Goal: Task Accomplishment & Management: Use online tool/utility

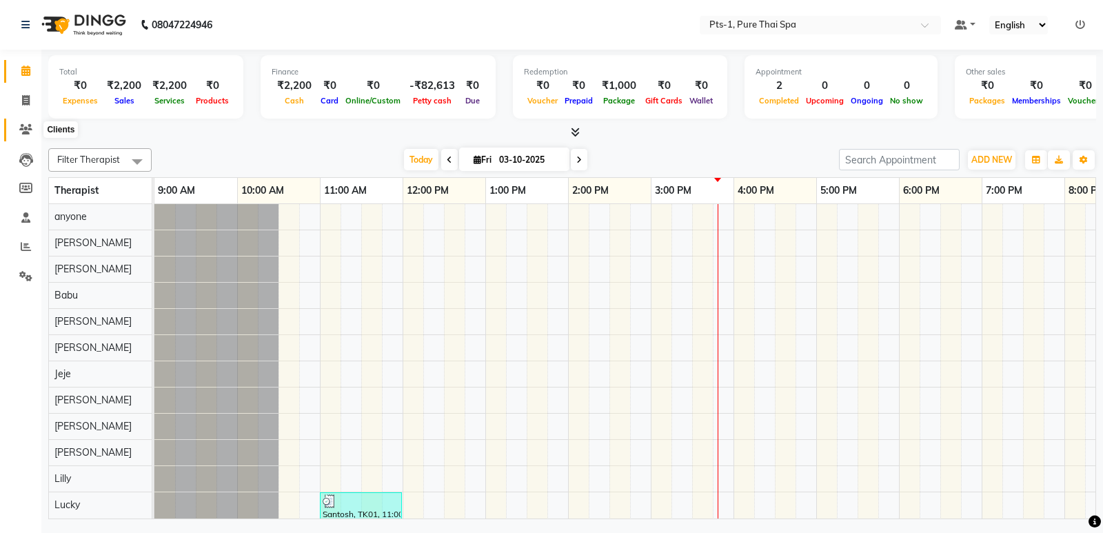
click at [21, 132] on icon at bounding box center [25, 129] width 13 height 10
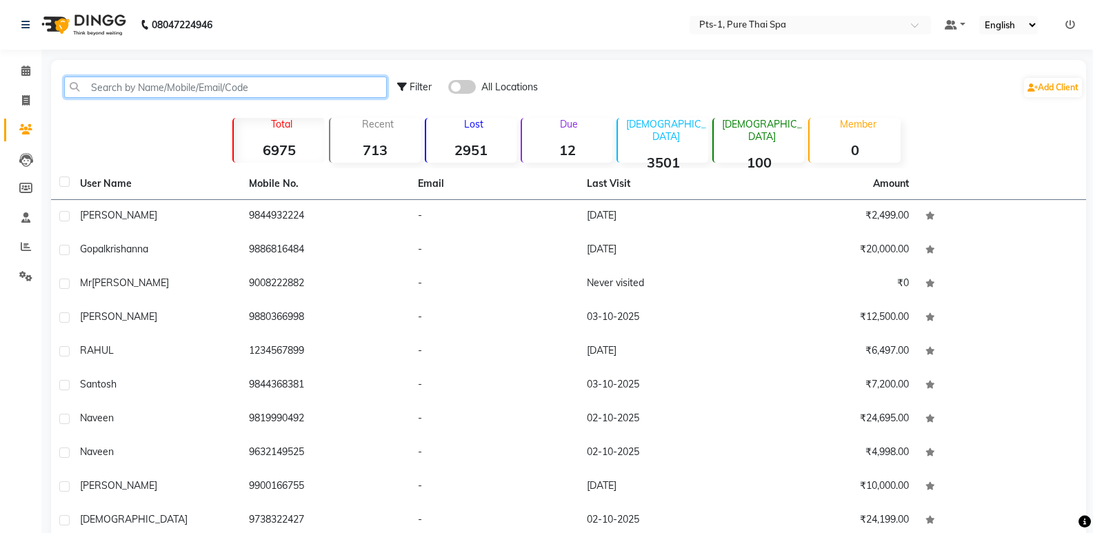
click at [106, 89] on input "text" at bounding box center [225, 87] width 323 height 21
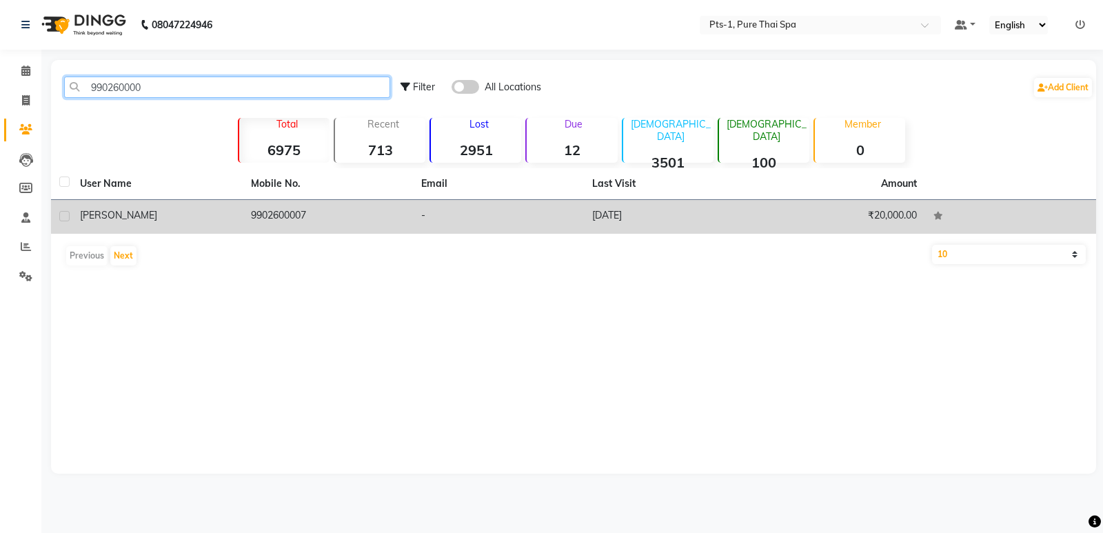
type input "990260000"
click at [261, 226] on td "9902600007" at bounding box center [328, 217] width 171 height 34
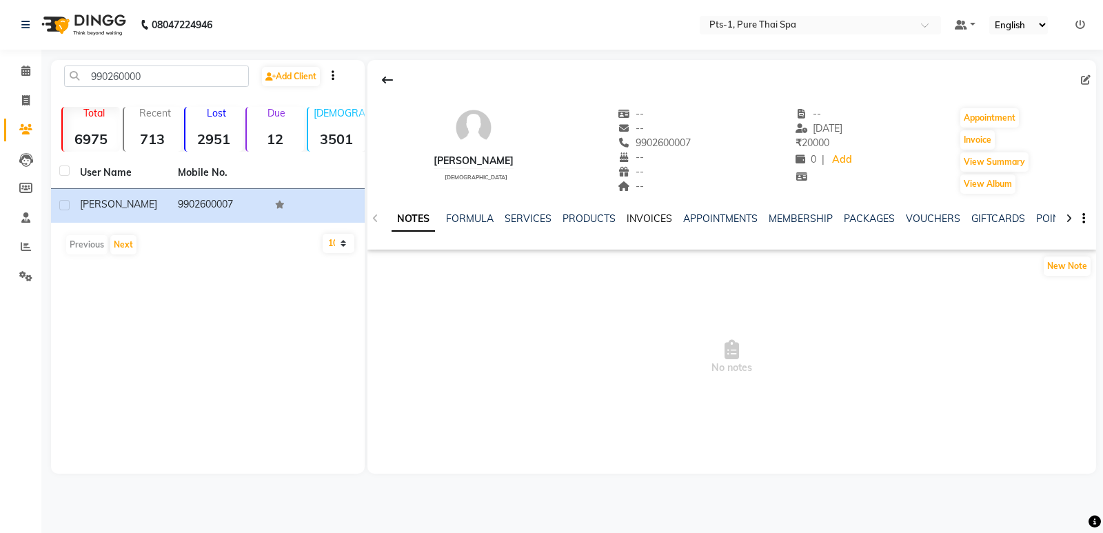
click at [648, 214] on link "INVOICES" at bounding box center [649, 218] width 45 height 12
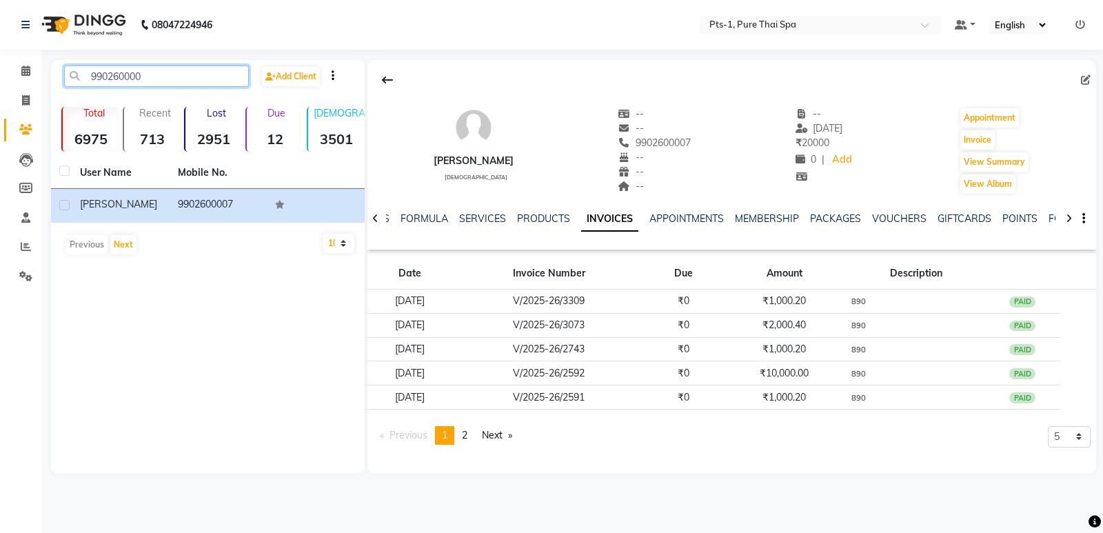
drag, startPoint x: 155, startPoint y: 77, endPoint x: 57, endPoint y: 93, distance: 99.2
click at [53, 93] on div "990260000 Add Client Total 6975 Recent 713 Lost 2951 Due 12 [DEMOGRAPHIC_DATA] …" at bounding box center [208, 267] width 314 height 414
click at [29, 103] on icon at bounding box center [26, 100] width 8 height 10
select select "service"
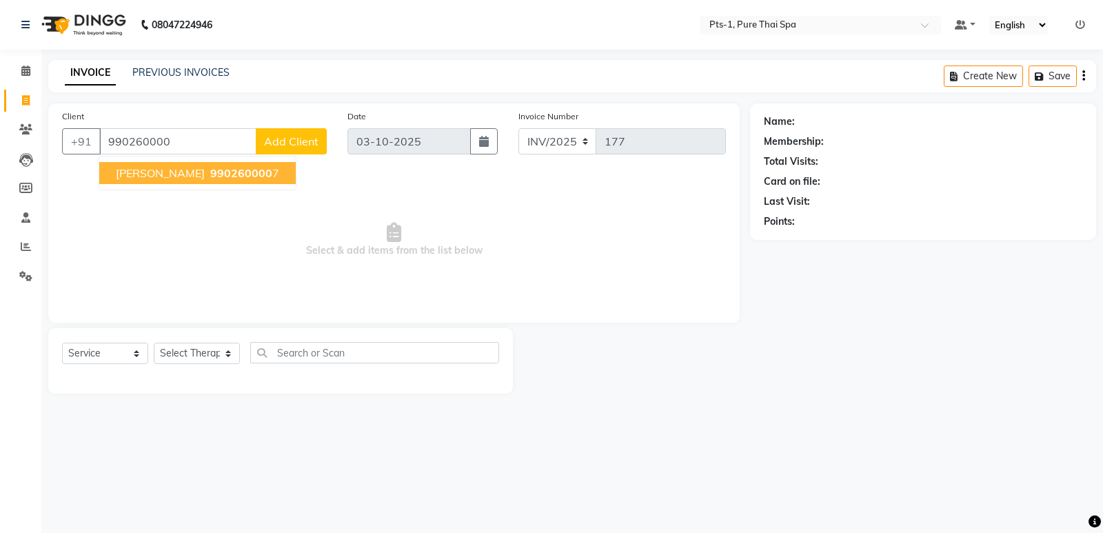
click at [142, 173] on span "[PERSON_NAME]" at bounding box center [160, 173] width 89 height 14
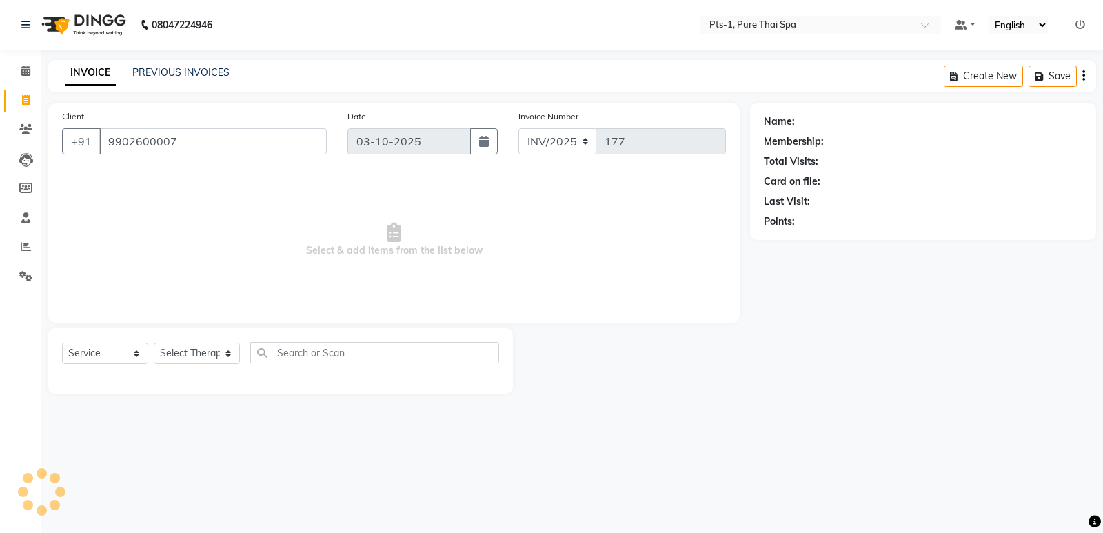
type input "9902600007"
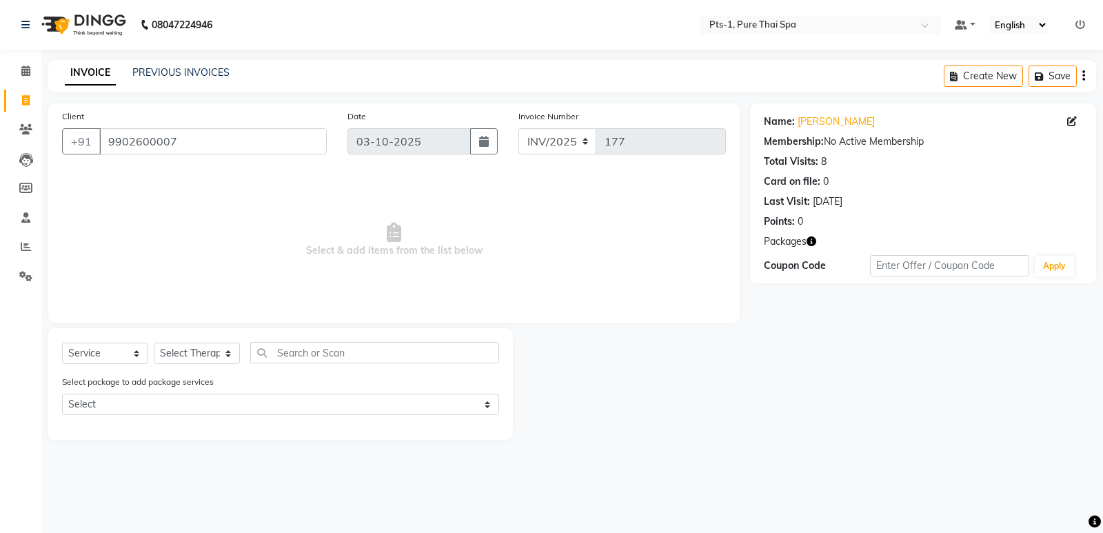
click at [187, 416] on div "Select package to add package services Select PTS PACKAGE (10K) 10 SERVICES PTS…" at bounding box center [281, 397] width 458 height 46
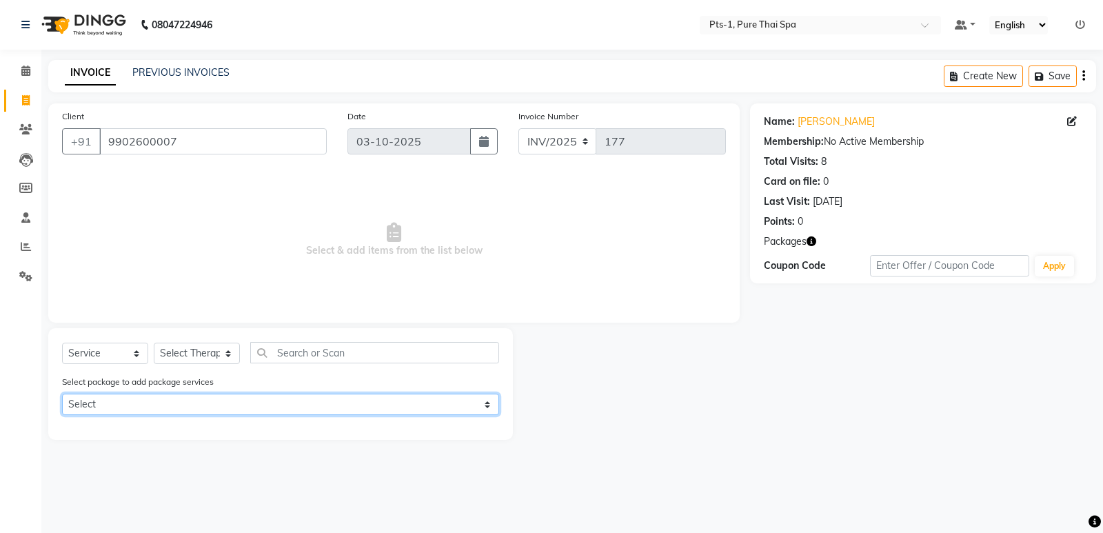
click at [192, 407] on select "Select PTS PACKAGE (10K) 10 SERVICES PTS PACKAGE (10K) 10 SERVICES" at bounding box center [280, 404] width 437 height 21
select select "1: Object"
click at [62, 394] on select "Select PTS PACKAGE (10K) 10 SERVICES PTS PACKAGE (10K) 10 SERVICES" at bounding box center [280, 404] width 437 height 21
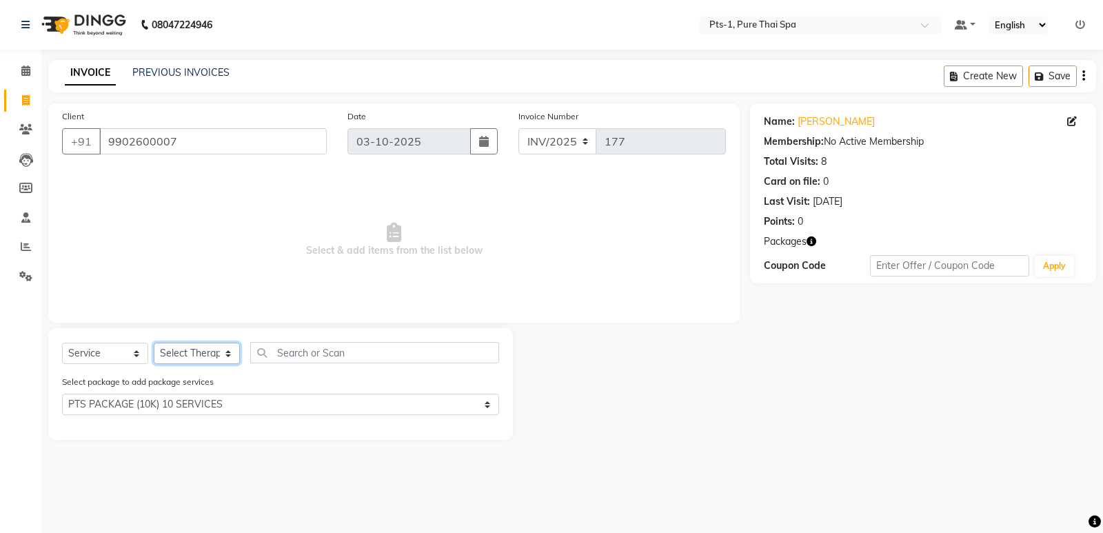
click at [186, 354] on select "Select Therapist [PERSON_NAME] anyone [PERSON_NAME] Jeje [PERSON_NAME] [PERSON_…" at bounding box center [197, 353] width 86 height 21
select select "80363"
click at [154, 343] on select "Select Therapist [PERSON_NAME] anyone [PERSON_NAME] Jeje [PERSON_NAME] [PERSON_…" at bounding box center [197, 353] width 86 height 21
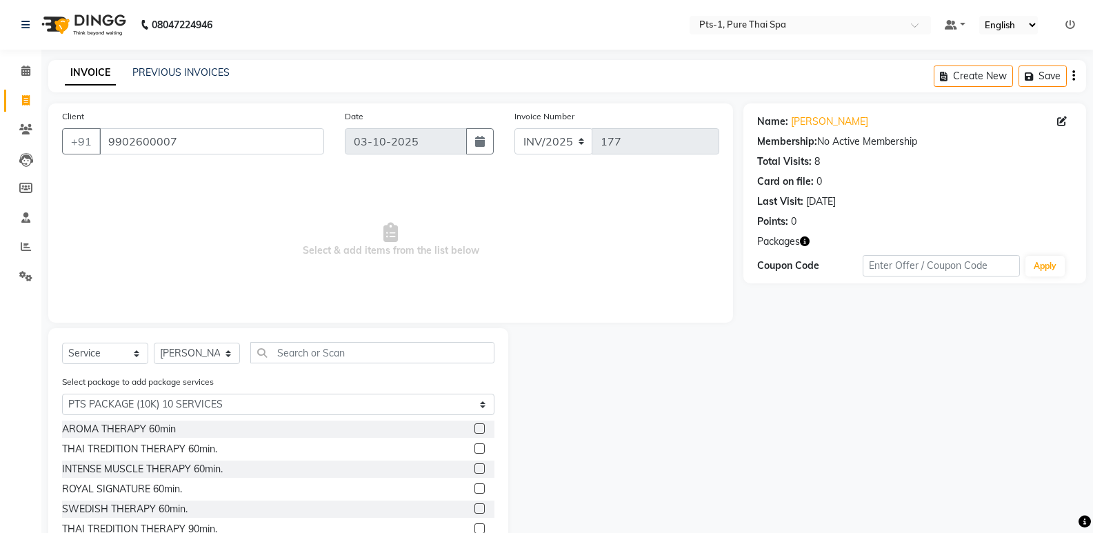
click at [474, 466] on label at bounding box center [479, 468] width 10 height 10
click at [474, 466] on input "checkbox" at bounding box center [478, 469] width 9 height 9
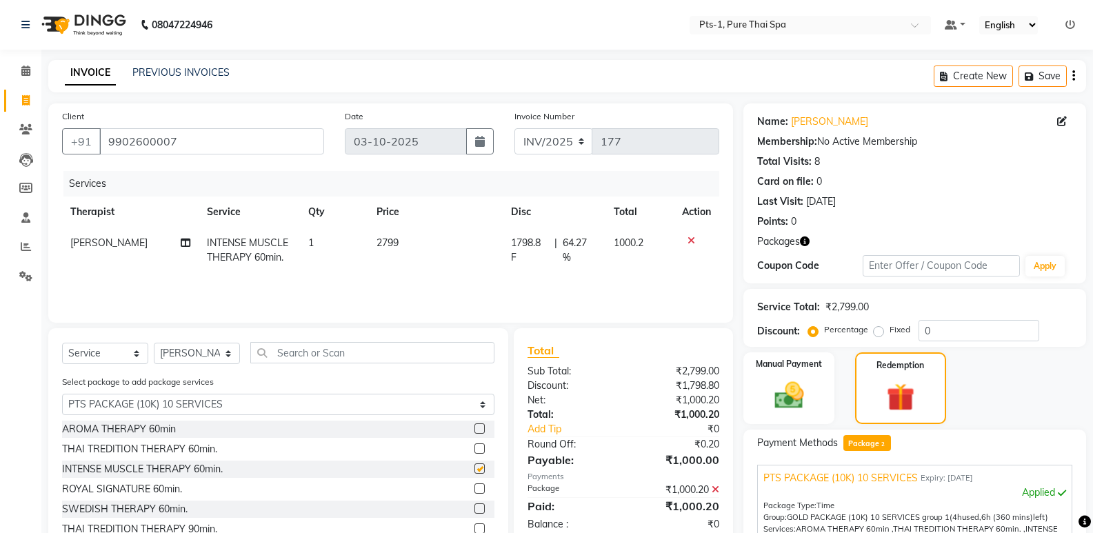
checkbox input "false"
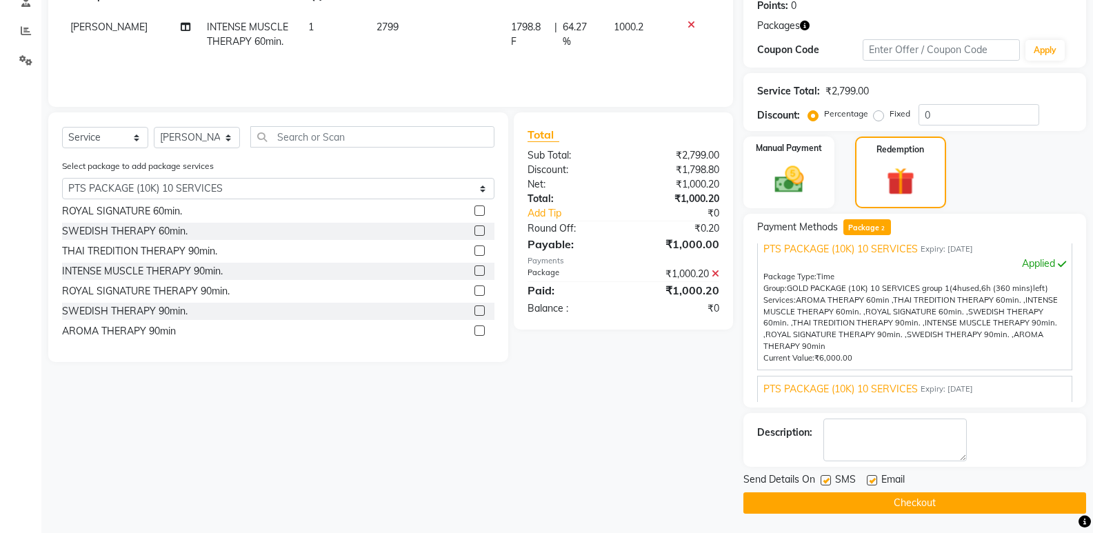
scroll to position [217, 0]
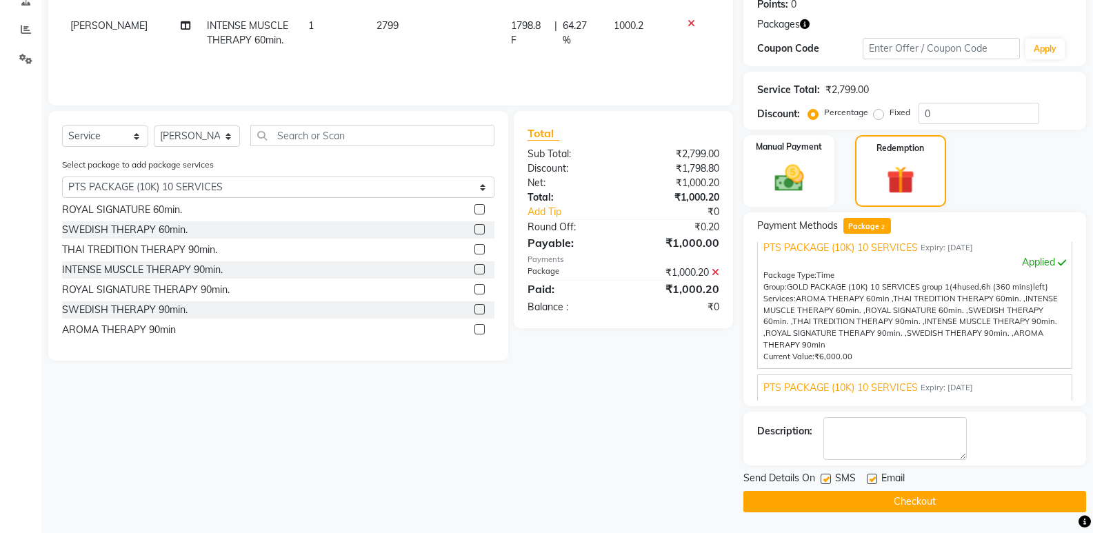
click at [830, 480] on label at bounding box center [825, 479] width 10 height 10
click at [829, 480] on input "checkbox" at bounding box center [824, 479] width 9 height 9
checkbox input "false"
click at [870, 477] on label at bounding box center [871, 479] width 10 height 10
click at [870, 477] on input "checkbox" at bounding box center [870, 479] width 9 height 9
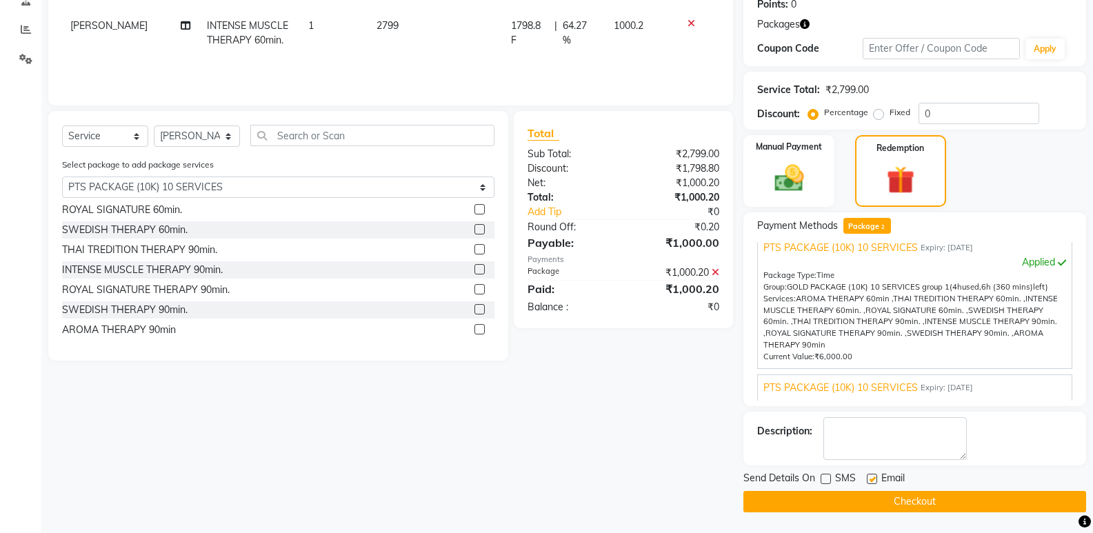
checkbox input "false"
click at [876, 443] on textarea at bounding box center [894, 438] width 143 height 43
type textarea "890"
click at [866, 505] on button "Checkout" at bounding box center [914, 501] width 343 height 21
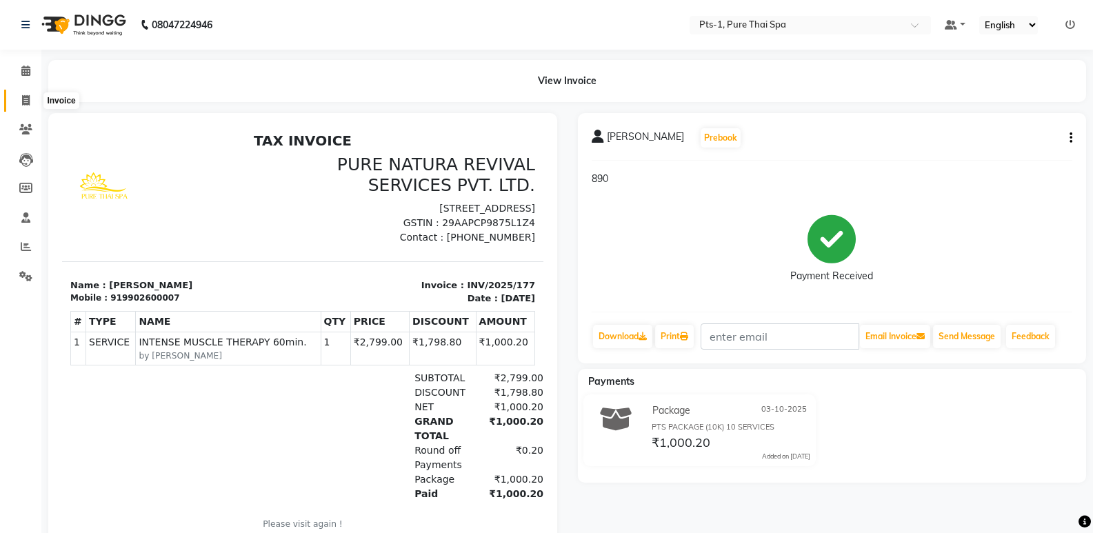
click at [19, 97] on span at bounding box center [26, 101] width 24 height 16
select select "service"
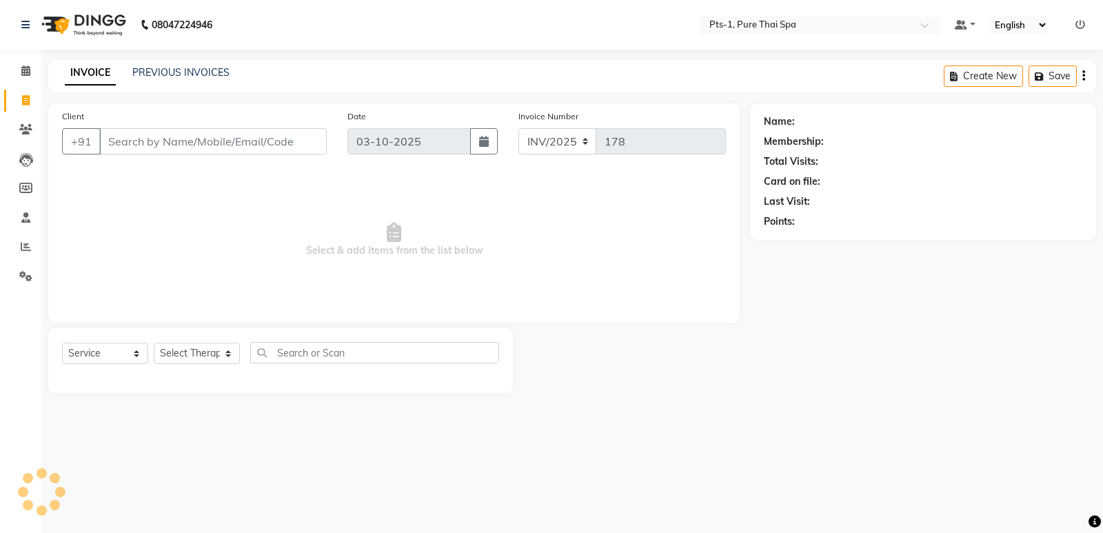
click at [176, 140] on input "Client" at bounding box center [212, 141] width 227 height 26
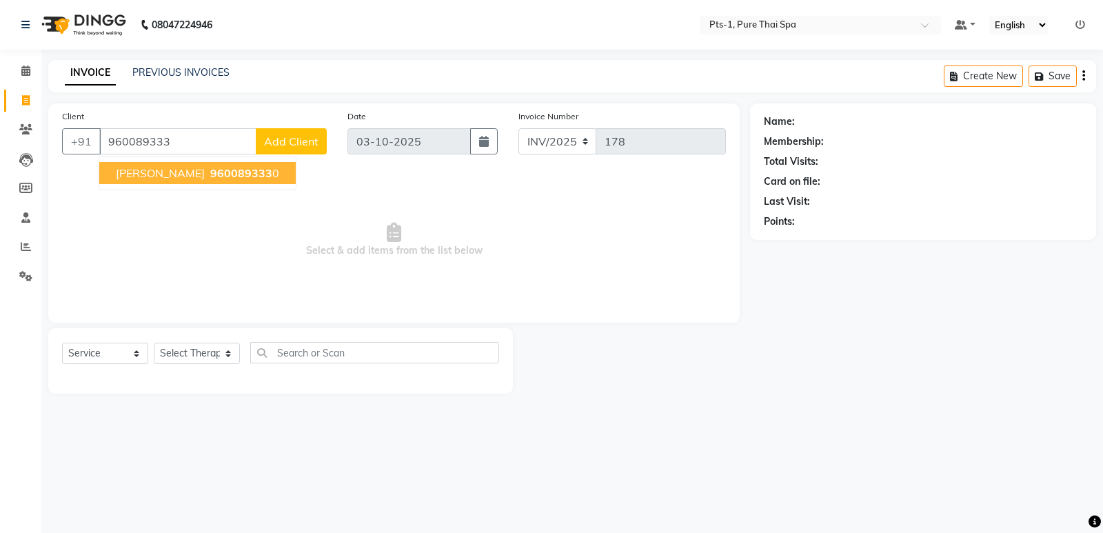
click at [159, 164] on button "[PERSON_NAME] 960089333 0" at bounding box center [197, 173] width 196 height 22
type input "9600893330"
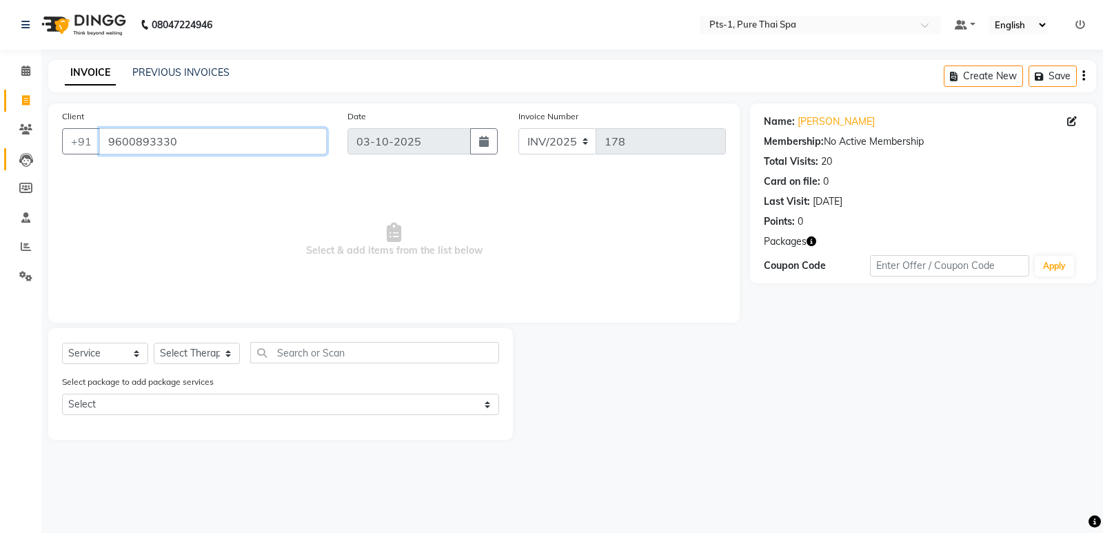
drag, startPoint x: 201, startPoint y: 136, endPoint x: 21, endPoint y: 152, distance: 180.5
click at [0, 116] on app-home "08047224946 Select Location × Pts-1, Pure Thai Spa Default Panel My Panel Engli…" at bounding box center [551, 230] width 1103 height 460
click at [21, 131] on icon at bounding box center [25, 129] width 13 height 10
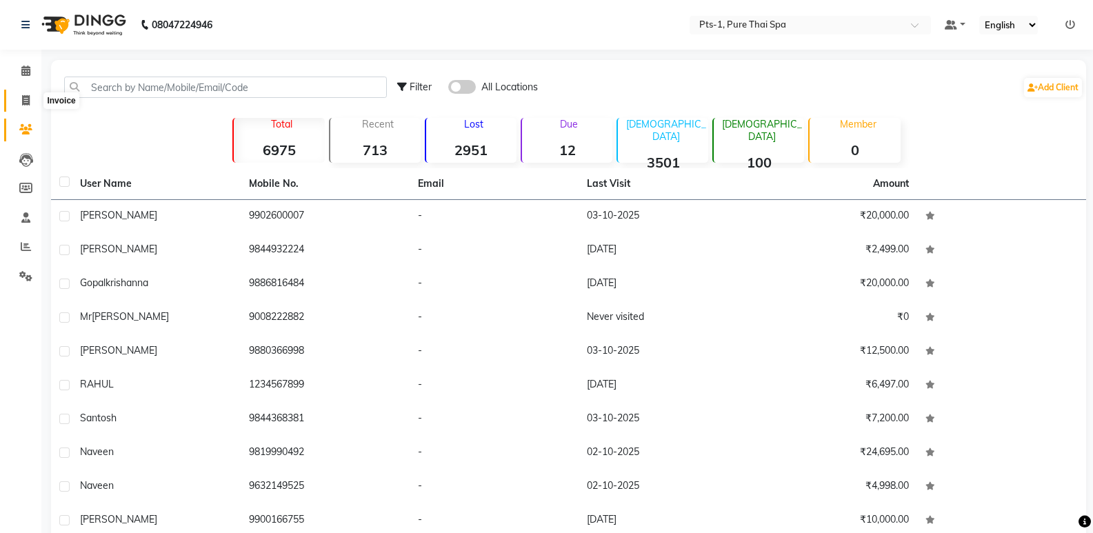
click at [26, 99] on icon at bounding box center [26, 100] width 8 height 10
select select "service"
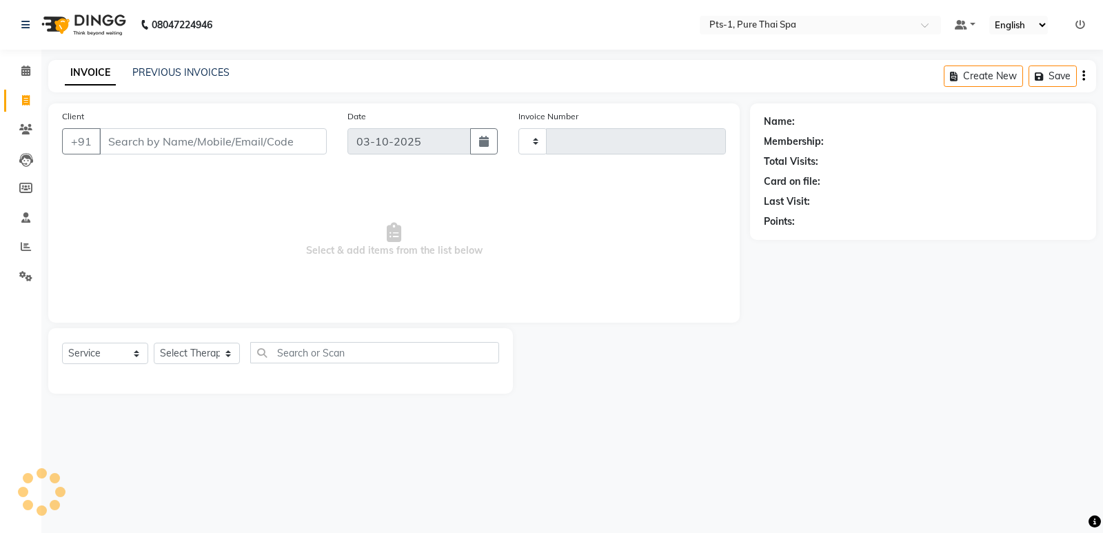
click at [211, 143] on input "Client" at bounding box center [212, 141] width 227 height 26
type input "178"
select select "9048"
type input "9600893330"
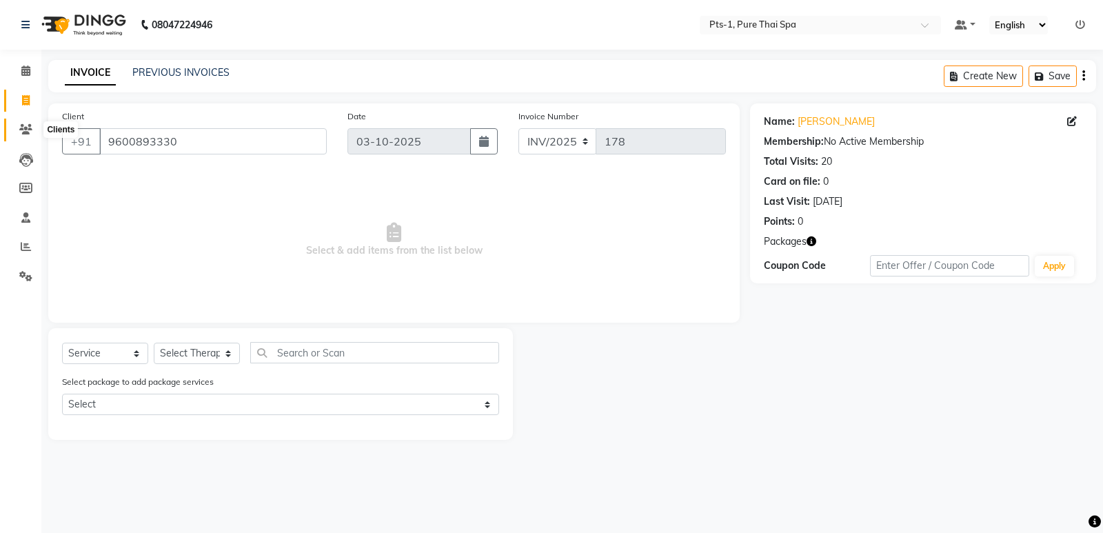
click at [21, 128] on icon at bounding box center [25, 129] width 13 height 10
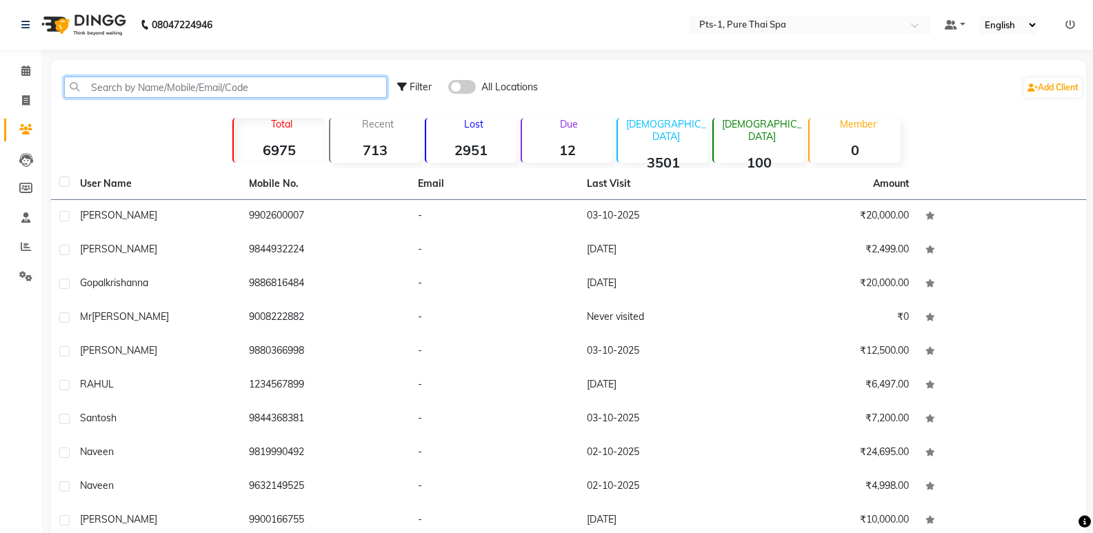
click at [270, 92] on input "text" at bounding box center [225, 87] width 323 height 21
paste input "9600893330"
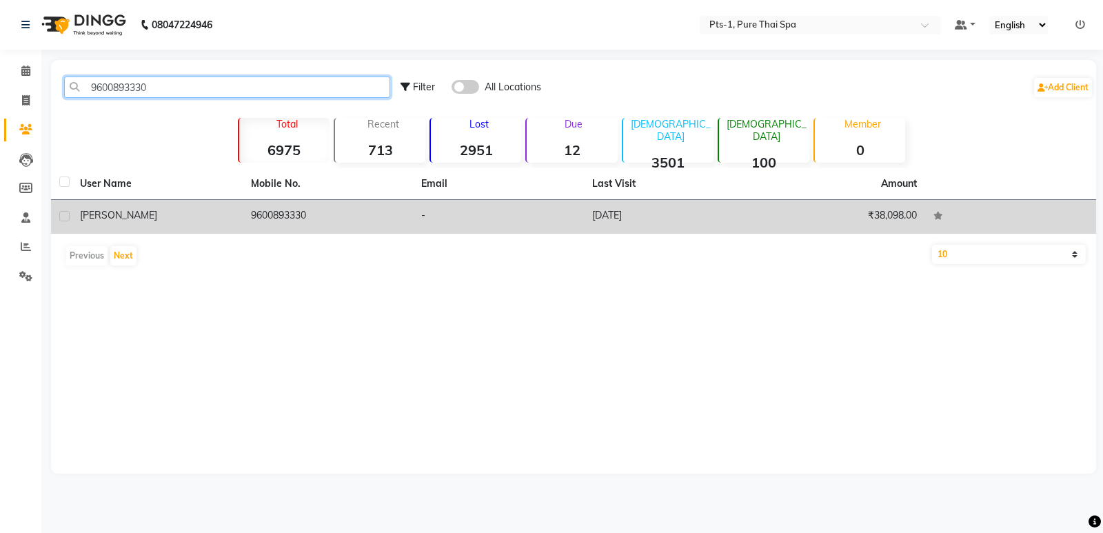
type input "9600893330"
click at [313, 220] on td "9600893330" at bounding box center [328, 217] width 171 height 34
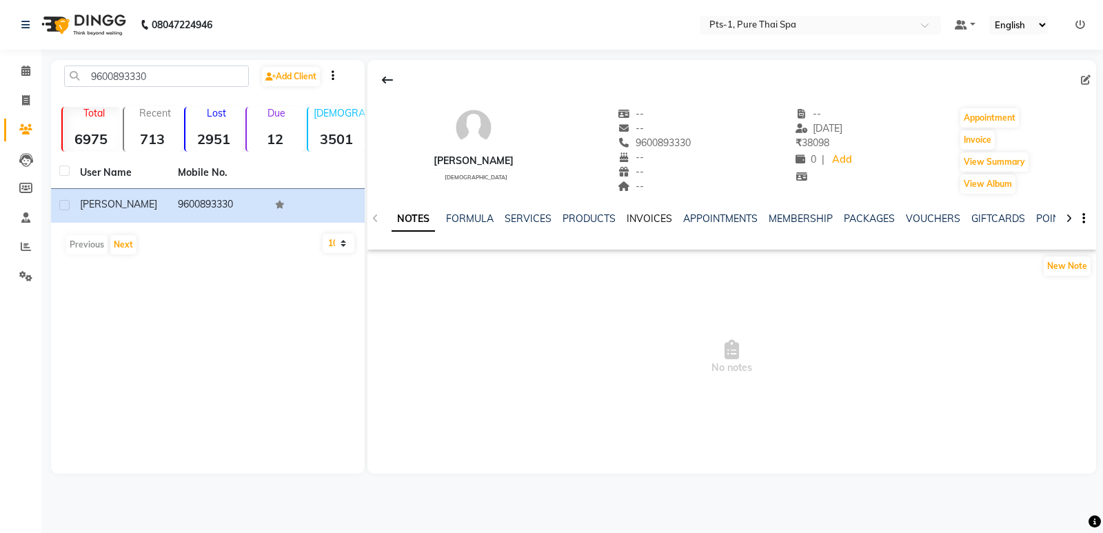
click at [651, 216] on link "INVOICES" at bounding box center [649, 218] width 45 height 12
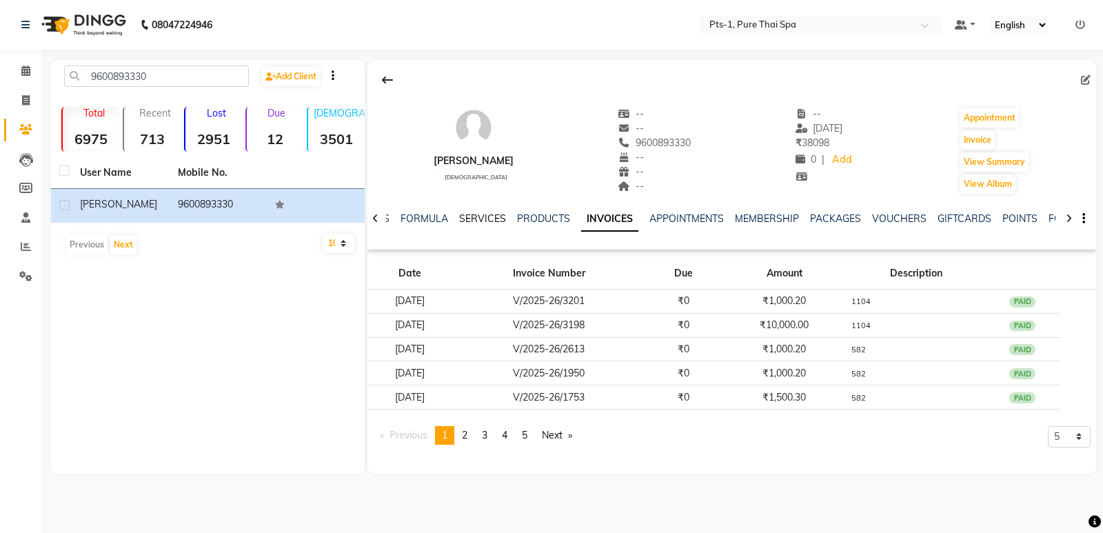
click at [481, 218] on link "SERVICES" at bounding box center [482, 218] width 47 height 12
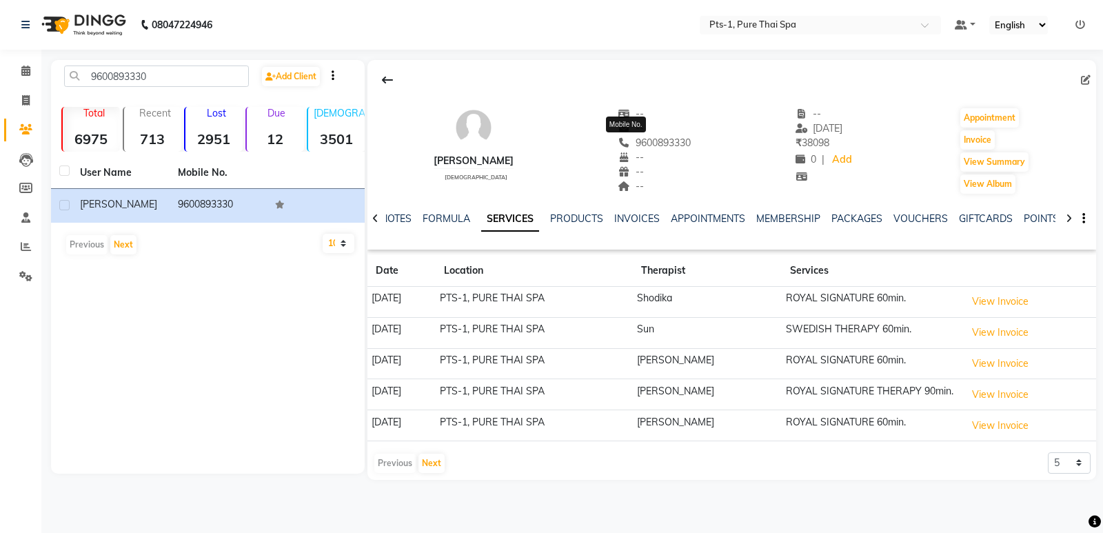
drag, startPoint x: 667, startPoint y: 143, endPoint x: 603, endPoint y: 148, distance: 64.3
click at [601, 145] on div "[PERSON_NAME] [DEMOGRAPHIC_DATA] -- -- [PHONE_NUMBER] Mobile No. -- -- -- -- [D…" at bounding box center [731, 144] width 729 height 102
copy span "9600893330"
click at [24, 99] on icon at bounding box center [26, 100] width 8 height 10
select select "service"
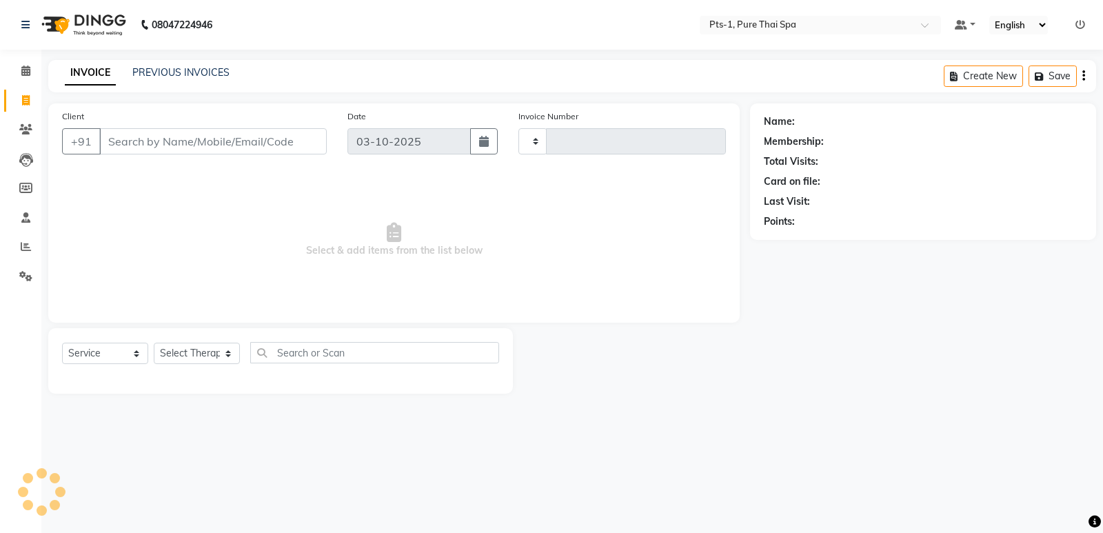
click at [207, 151] on input "Client" at bounding box center [212, 141] width 227 height 26
type input "178"
select select "9048"
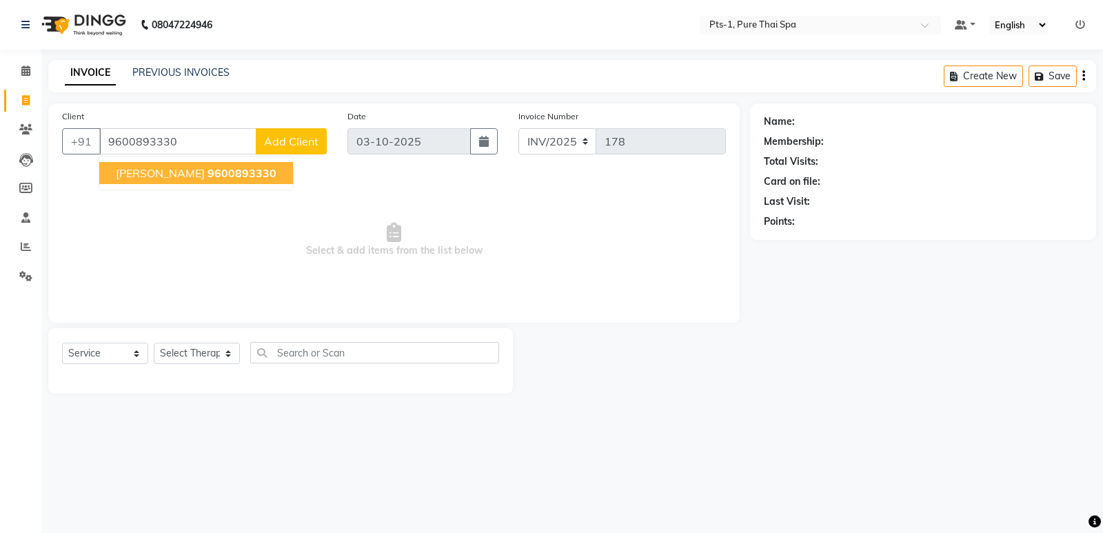
click at [207, 171] on span "9600893330" at bounding box center [241, 173] width 69 height 14
type input "9600893330"
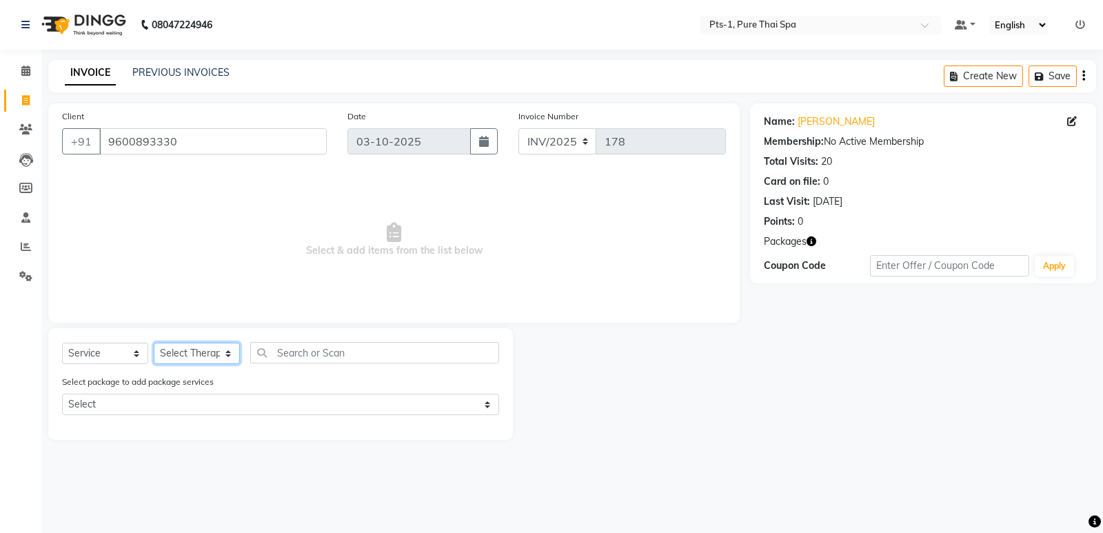
click at [196, 351] on select "Select Therapist [PERSON_NAME] anyone [PERSON_NAME] Jeje [PERSON_NAME] [PERSON_…" at bounding box center [197, 353] width 86 height 21
select select "51729"
click at [154, 343] on select "Select Therapist [PERSON_NAME] anyone [PERSON_NAME] Jeje [PERSON_NAME] [PERSON_…" at bounding box center [197, 353] width 86 height 21
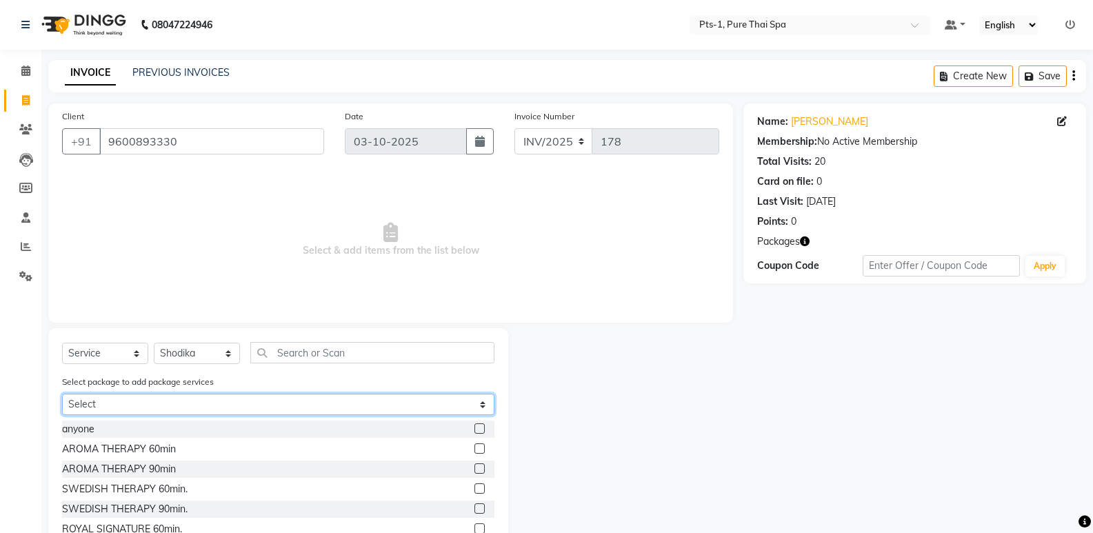
click at [207, 406] on select "Select PTS PACKAGE (10K) 10 SERVICES" at bounding box center [278, 404] width 432 height 21
select select "1: Object"
click at [62, 394] on select "Select PTS PACKAGE (10K) 10 SERVICES" at bounding box center [278, 404] width 432 height 21
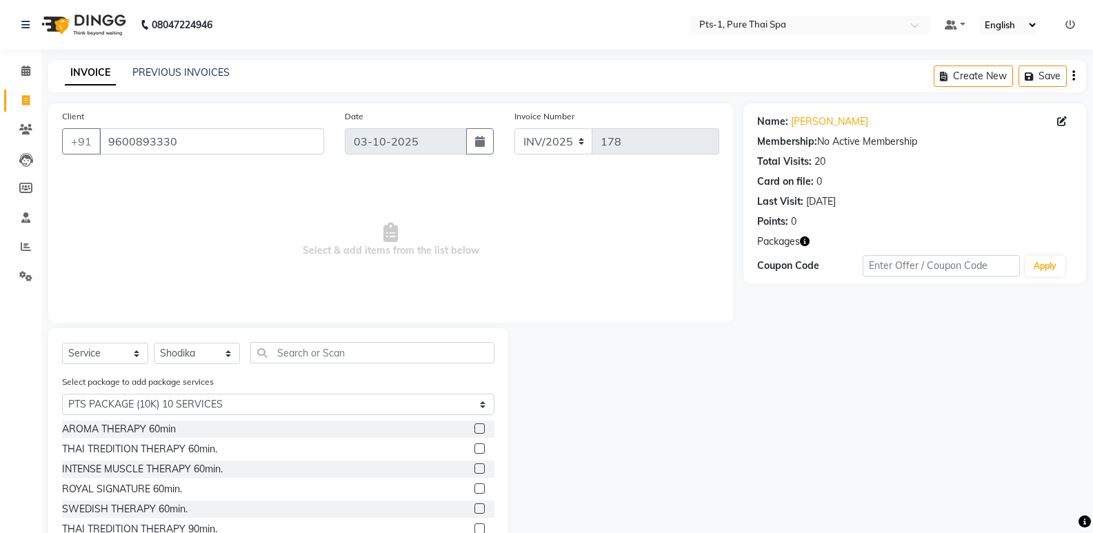
click at [474, 487] on label at bounding box center [479, 488] width 10 height 10
click at [474, 487] on input "checkbox" at bounding box center [478, 489] width 9 height 9
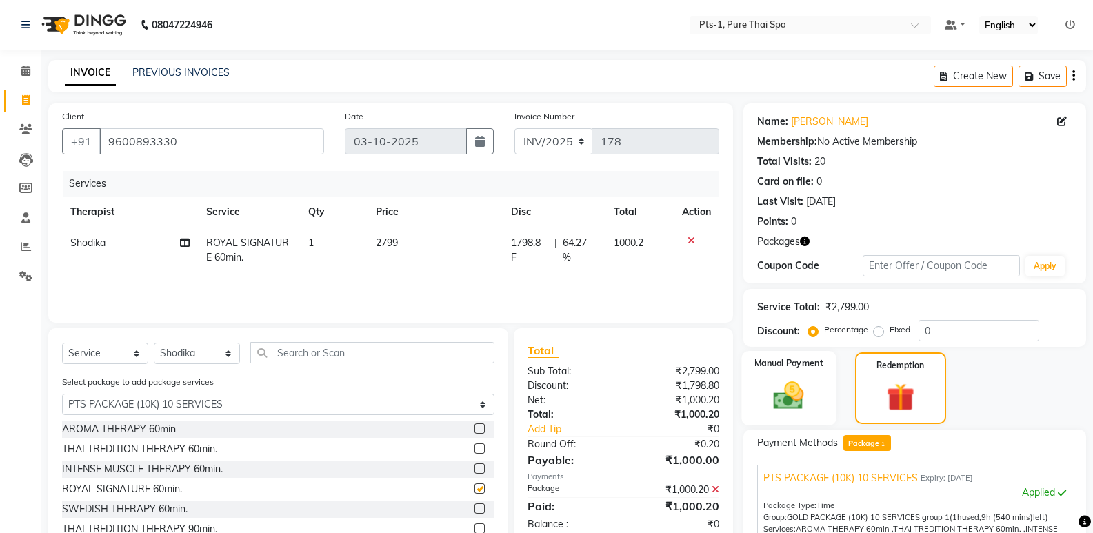
checkbox input "false"
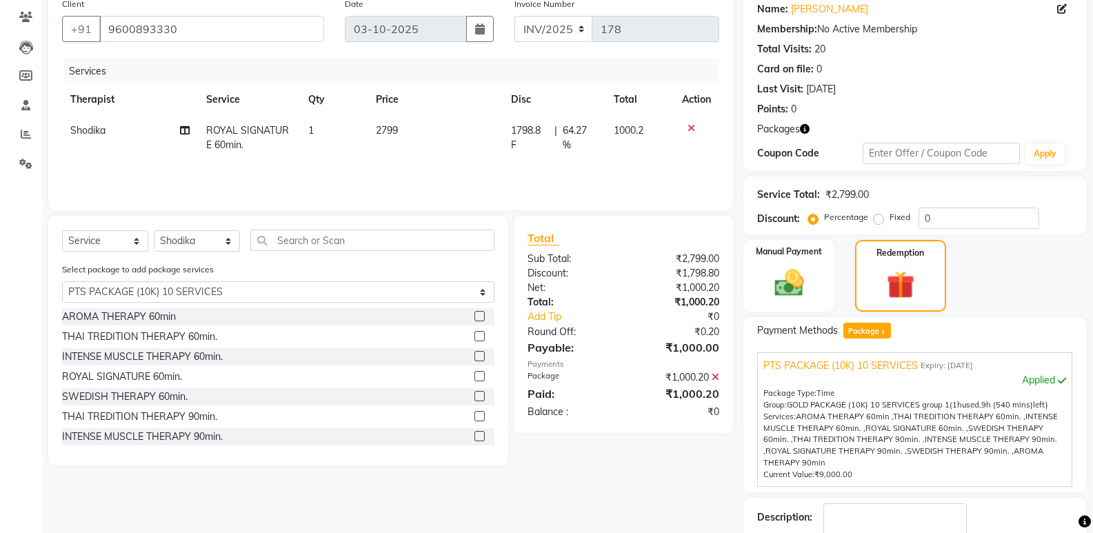
scroll to position [199, 0]
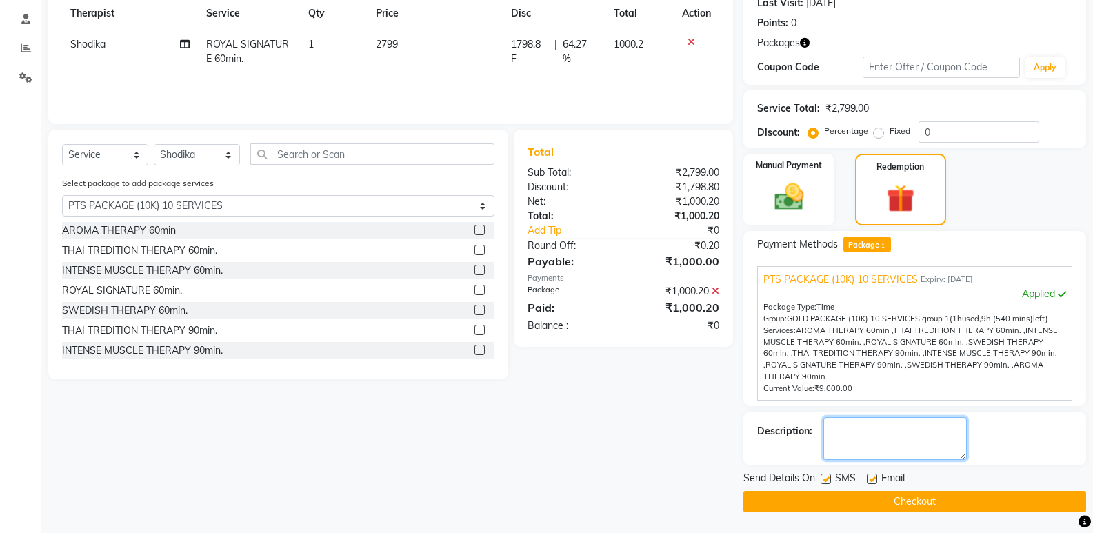
click at [864, 440] on textarea at bounding box center [894, 438] width 143 height 43
type textarea "1104"
click at [870, 480] on label at bounding box center [871, 479] width 10 height 10
click at [870, 480] on input "checkbox" at bounding box center [870, 479] width 9 height 9
checkbox input "false"
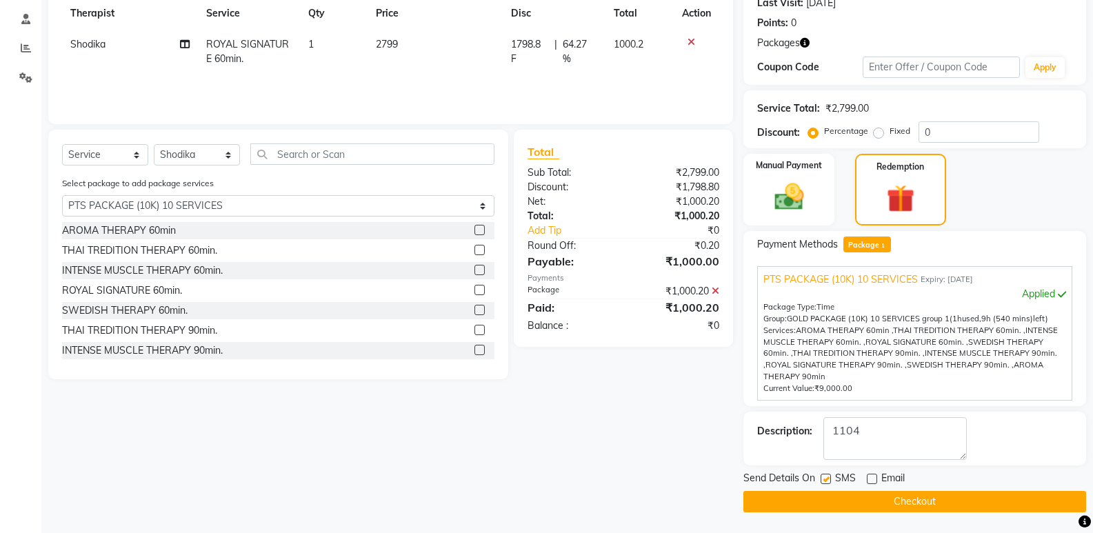
drag, startPoint x: 825, startPoint y: 476, endPoint x: 839, endPoint y: 505, distance: 31.4
click at [825, 477] on label at bounding box center [825, 479] width 10 height 10
click at [825, 477] on input "checkbox" at bounding box center [824, 479] width 9 height 9
checkbox input "false"
click at [841, 505] on button "Checkout" at bounding box center [914, 501] width 343 height 21
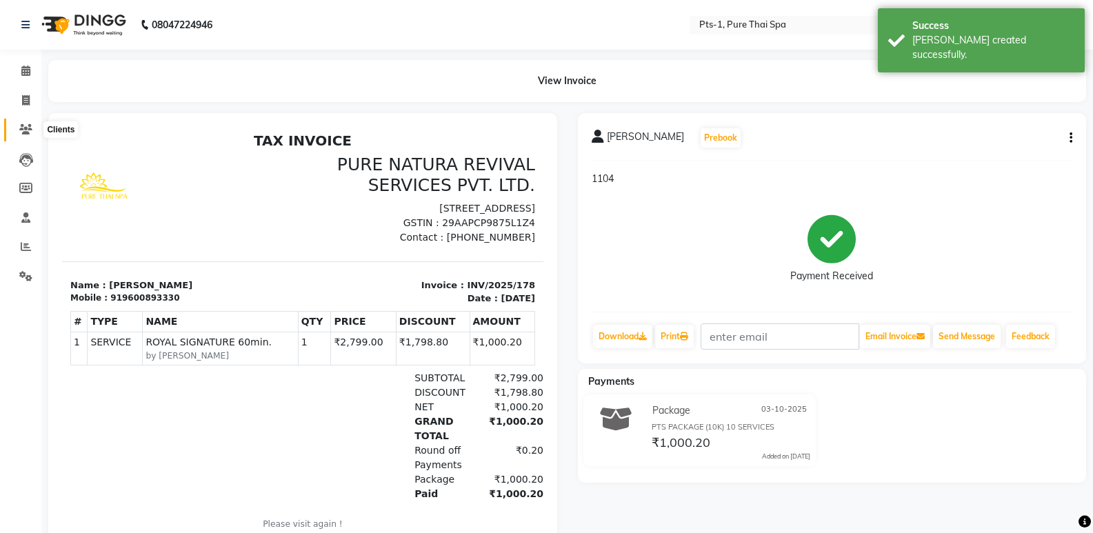
click at [30, 134] on span at bounding box center [26, 130] width 24 height 16
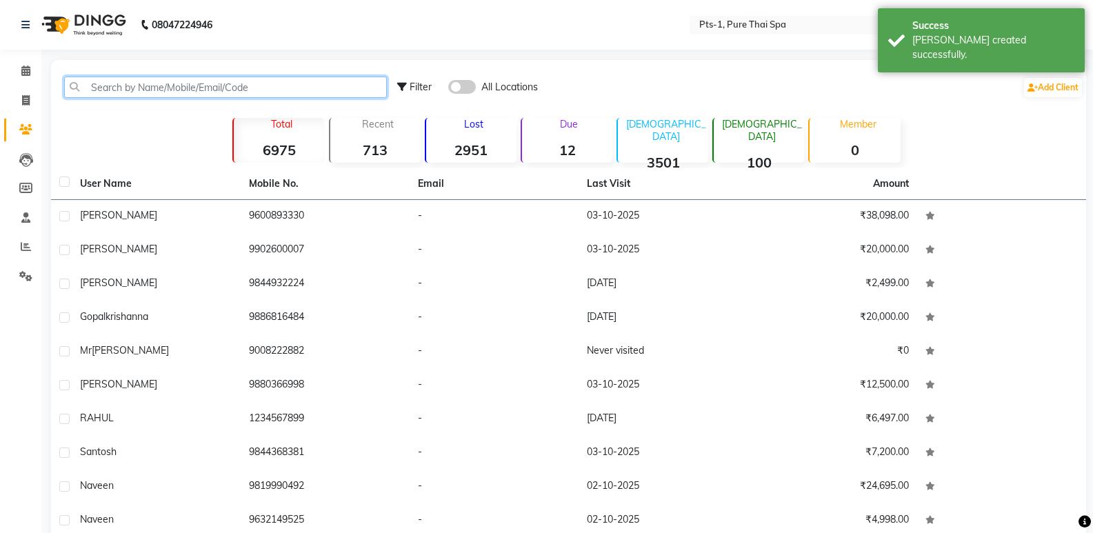
click at [216, 88] on input "text" at bounding box center [225, 87] width 323 height 21
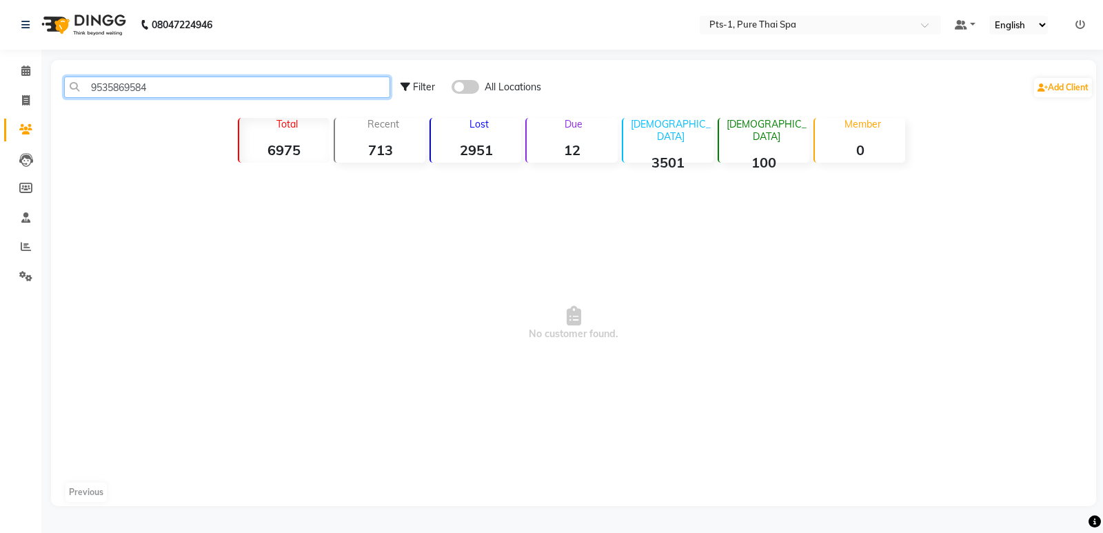
drag, startPoint x: 187, startPoint y: 92, endPoint x: 68, endPoint y: 103, distance: 120.4
click at [83, 90] on input "9535869584" at bounding box center [227, 87] width 326 height 21
type input "9535869584"
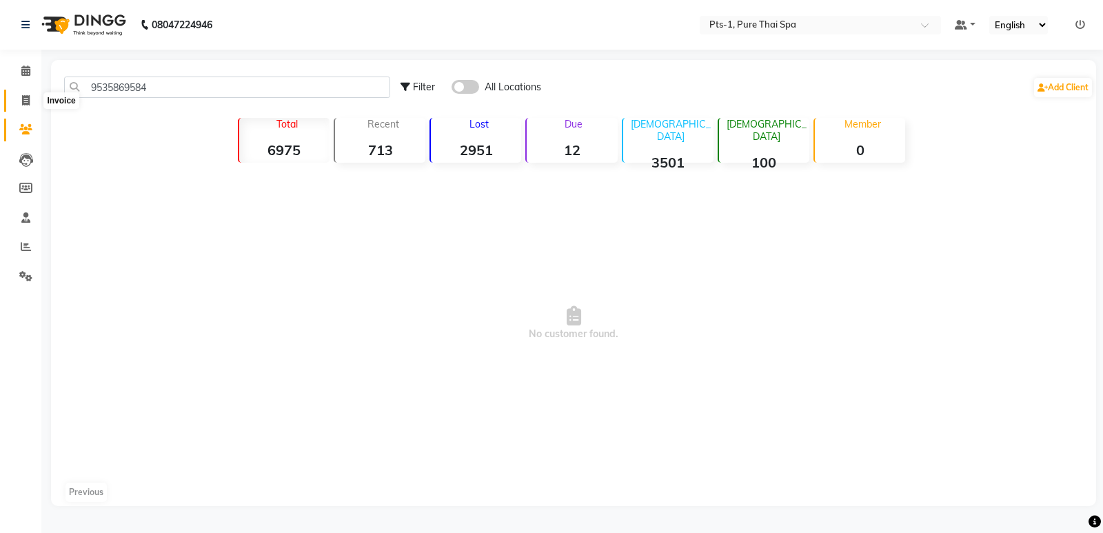
drag, startPoint x: 29, startPoint y: 103, endPoint x: 44, endPoint y: 105, distance: 15.2
click at [28, 103] on icon at bounding box center [26, 100] width 8 height 10
select select "service"
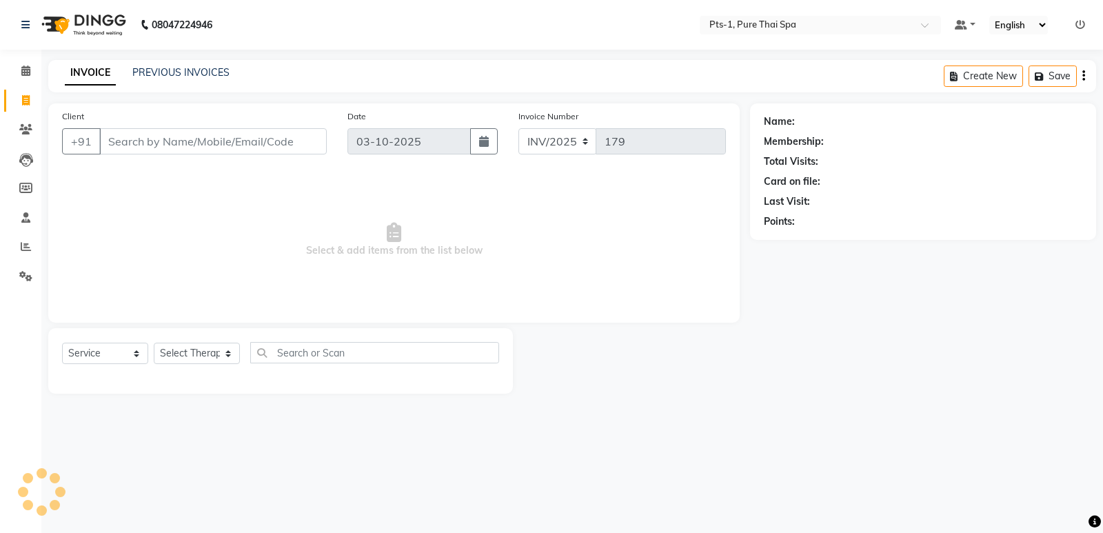
click at [271, 139] on input "Client" at bounding box center [212, 141] width 227 height 26
type input "9535869584"
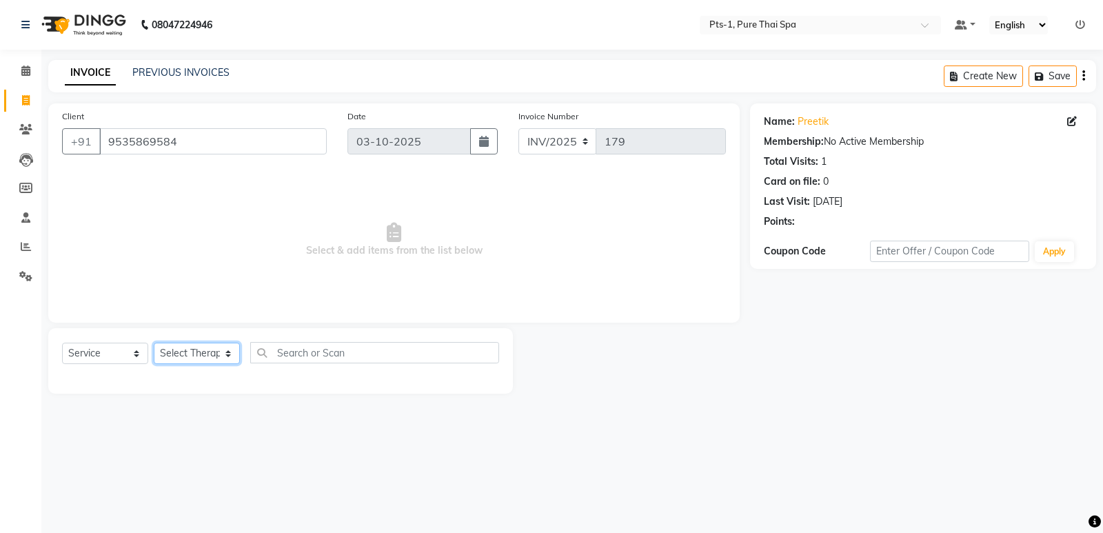
click at [220, 362] on select "Select Therapist [PERSON_NAME] anyone [PERSON_NAME] Jeje [PERSON_NAME] [PERSON_…" at bounding box center [197, 353] width 86 height 21
select select "80827"
click at [154, 343] on select "Select Therapist [PERSON_NAME] anyone [PERSON_NAME] Jeje [PERSON_NAME] [PERSON_…" at bounding box center [197, 353] width 86 height 21
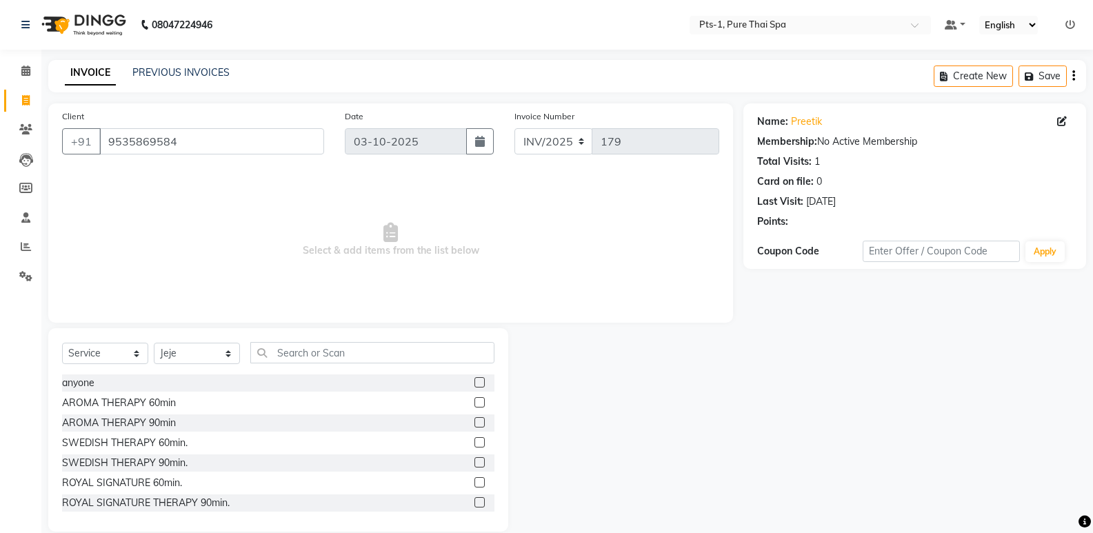
click at [474, 477] on label at bounding box center [479, 482] width 10 height 10
click at [474, 478] on input "checkbox" at bounding box center [478, 482] width 9 height 9
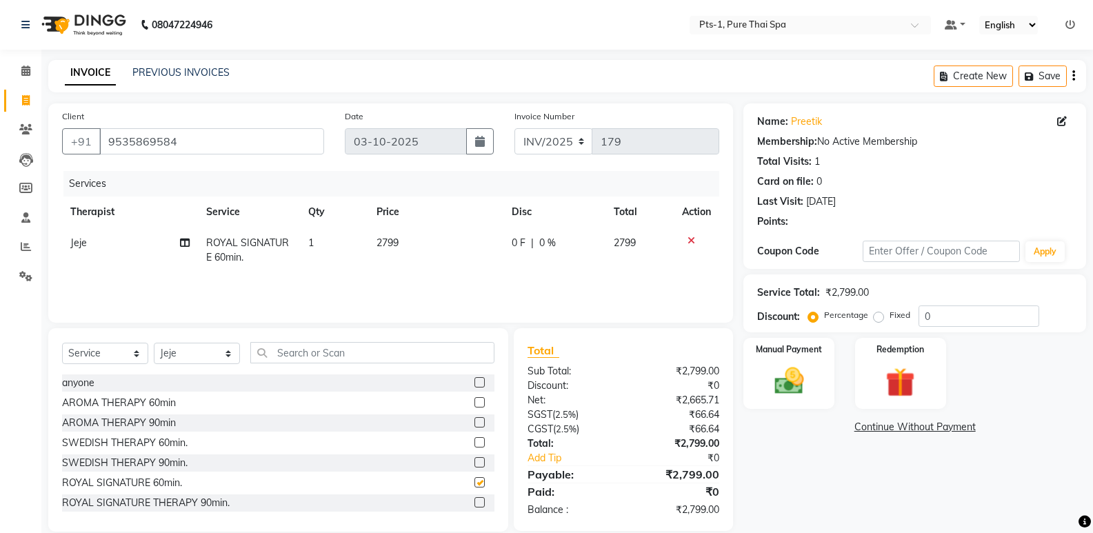
checkbox input "false"
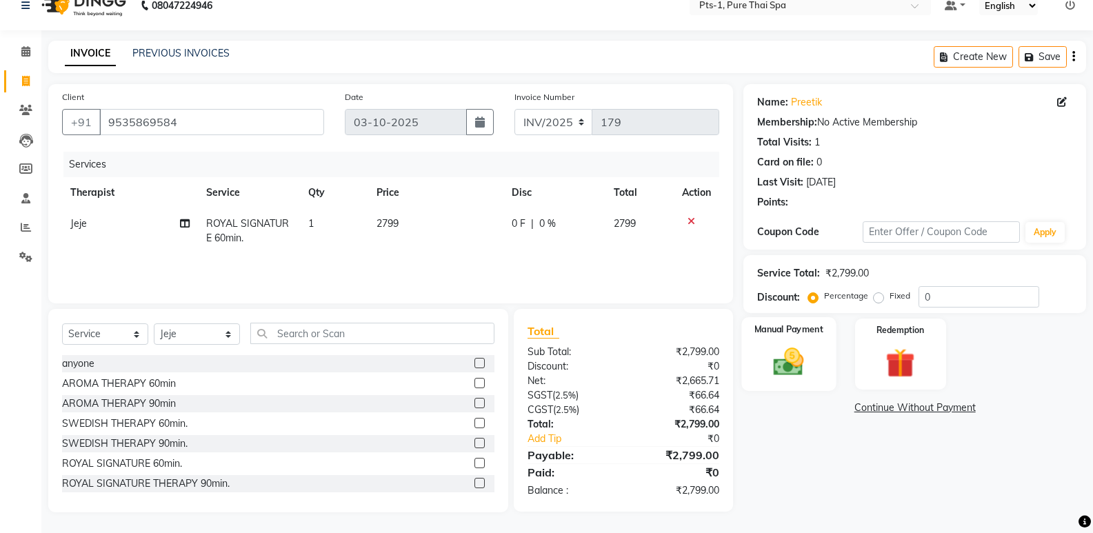
click at [814, 360] on div "Manual Payment" at bounding box center [789, 354] width 94 height 74
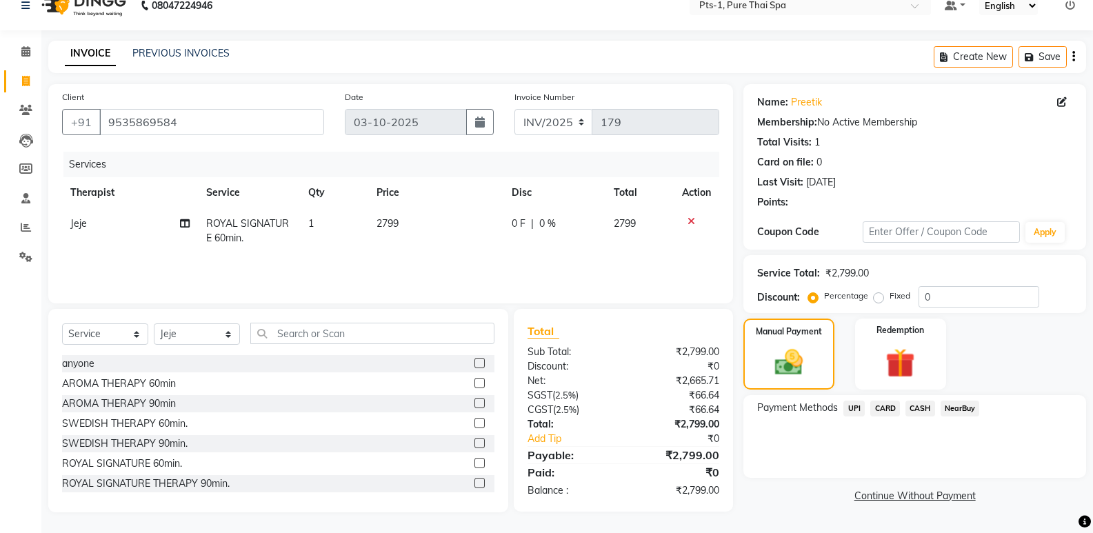
click at [927, 408] on span "CASH" at bounding box center [920, 408] width 30 height 16
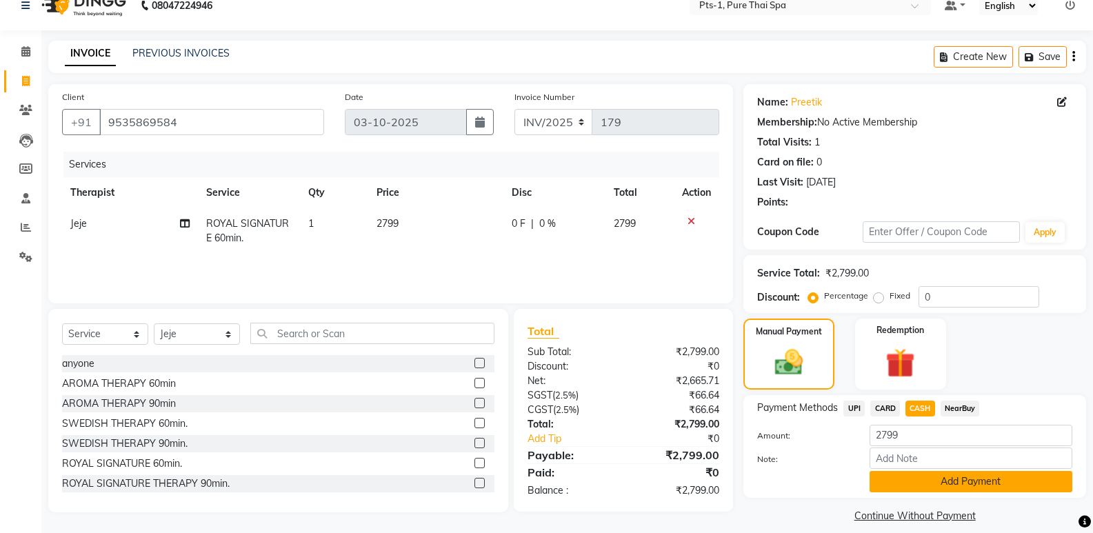
click at [937, 472] on button "Add Payment" at bounding box center [970, 481] width 203 height 21
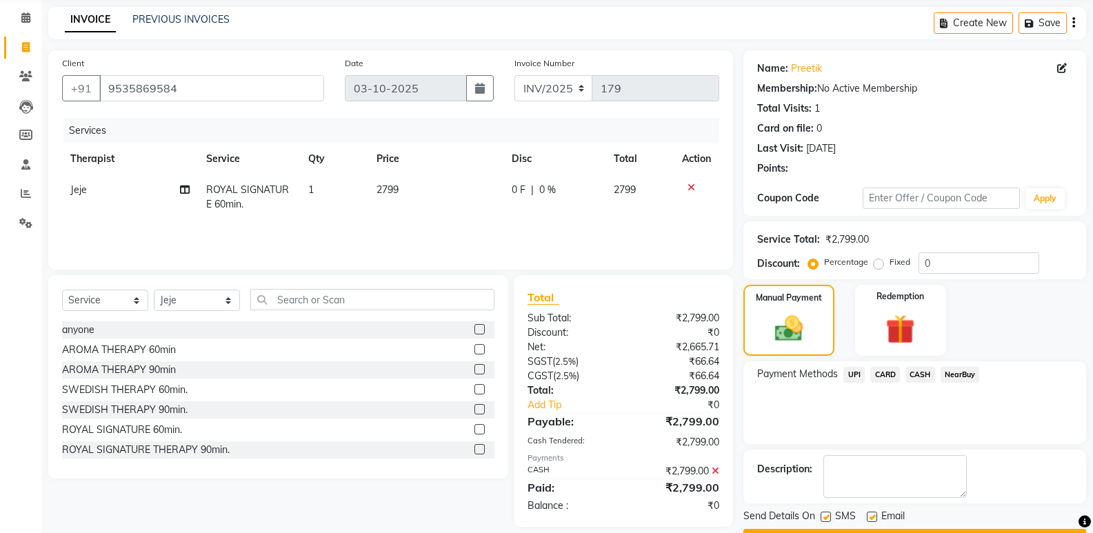
scroll to position [91, 0]
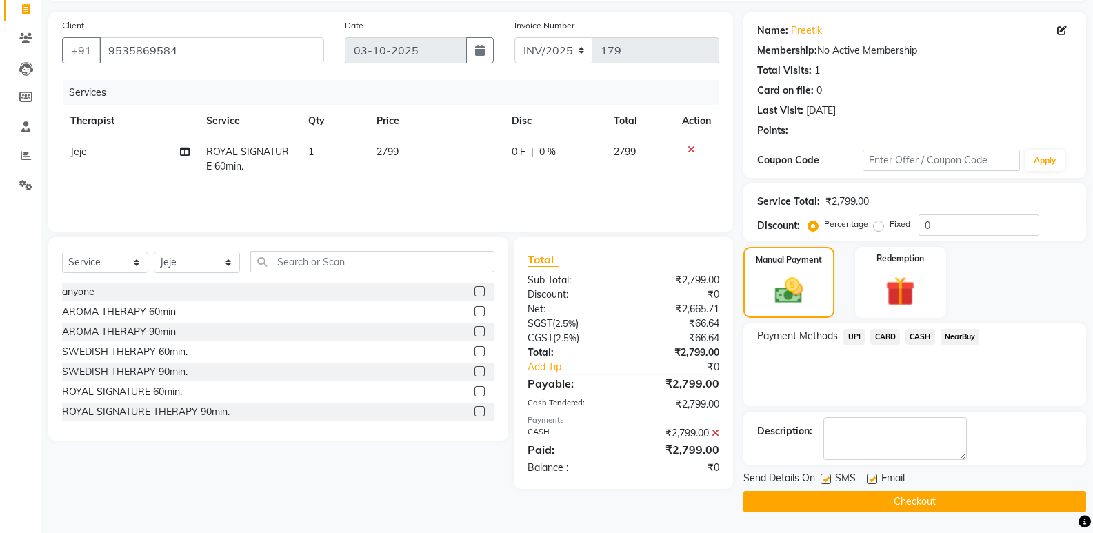
click at [871, 476] on label at bounding box center [871, 479] width 10 height 10
click at [871, 476] on input "checkbox" at bounding box center [870, 479] width 9 height 9
checkbox input "false"
click at [826, 477] on label at bounding box center [825, 479] width 10 height 10
click at [826, 477] on input "checkbox" at bounding box center [824, 479] width 9 height 9
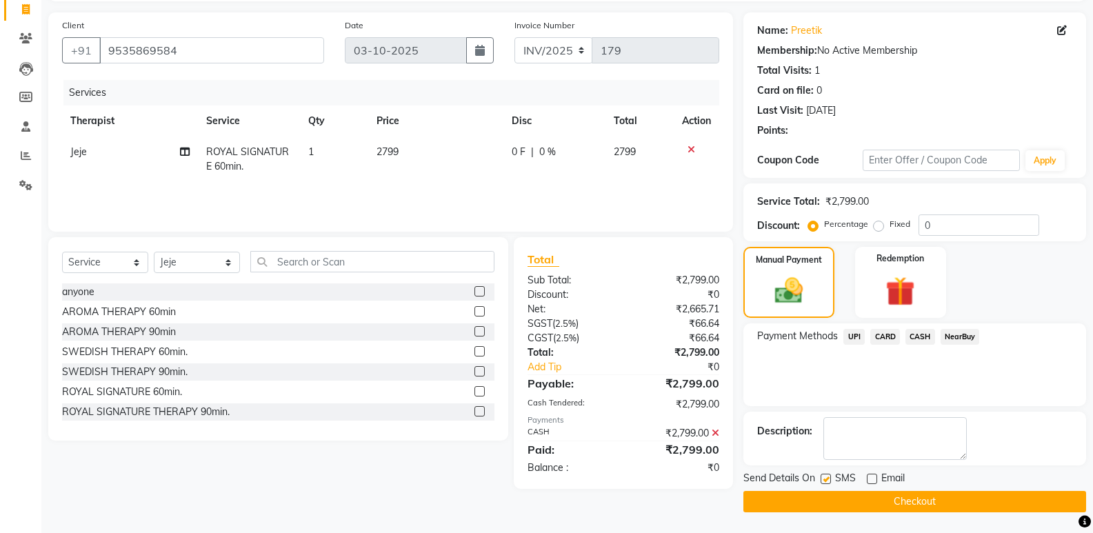
checkbox input "false"
click at [856, 500] on button "Checkout" at bounding box center [914, 501] width 343 height 21
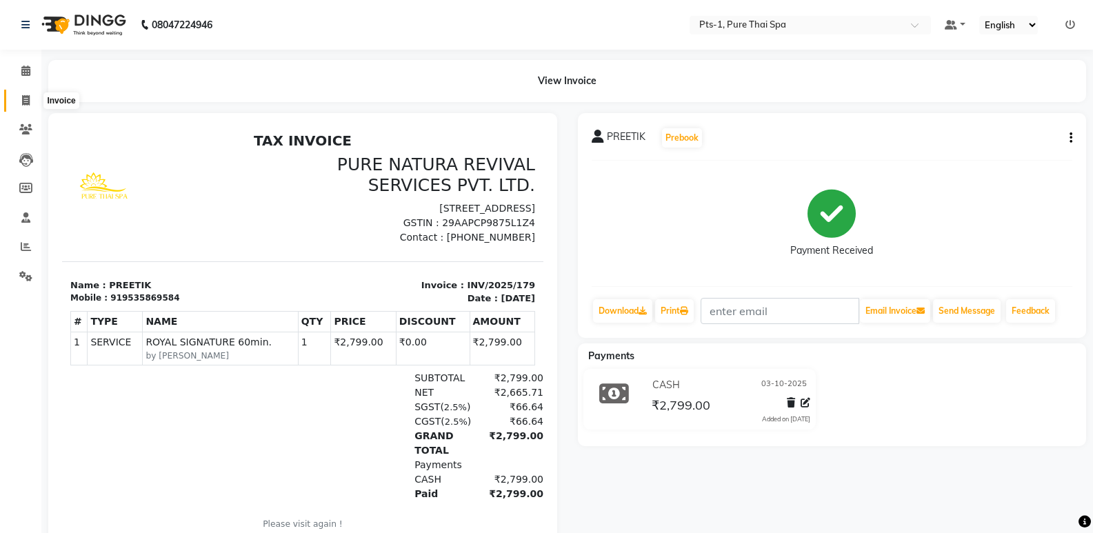
drag, startPoint x: 28, startPoint y: 95, endPoint x: 38, endPoint y: 94, distance: 9.7
click at [28, 95] on icon at bounding box center [26, 100] width 8 height 10
select select "service"
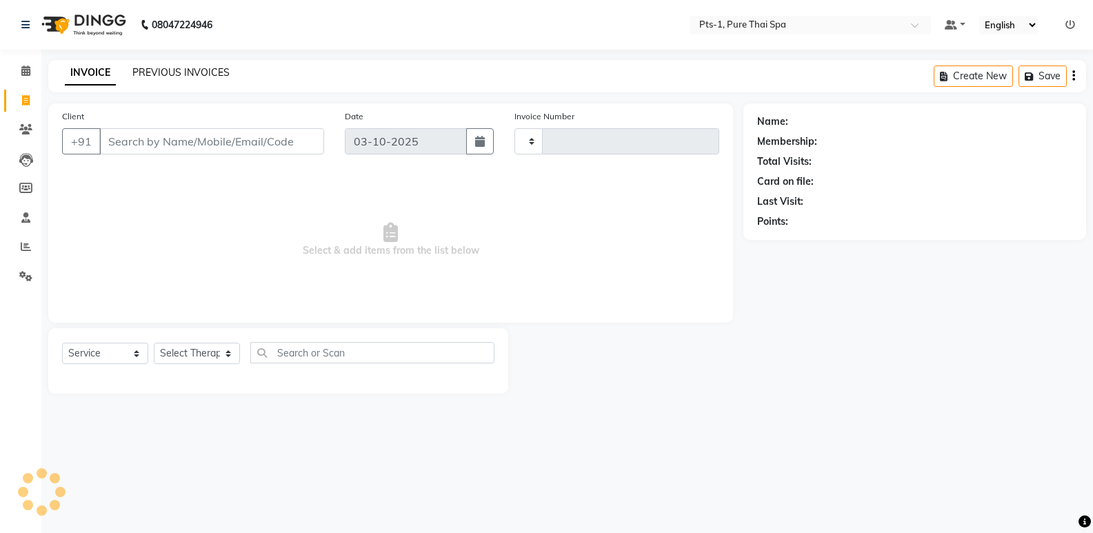
type input "180"
select select "9048"
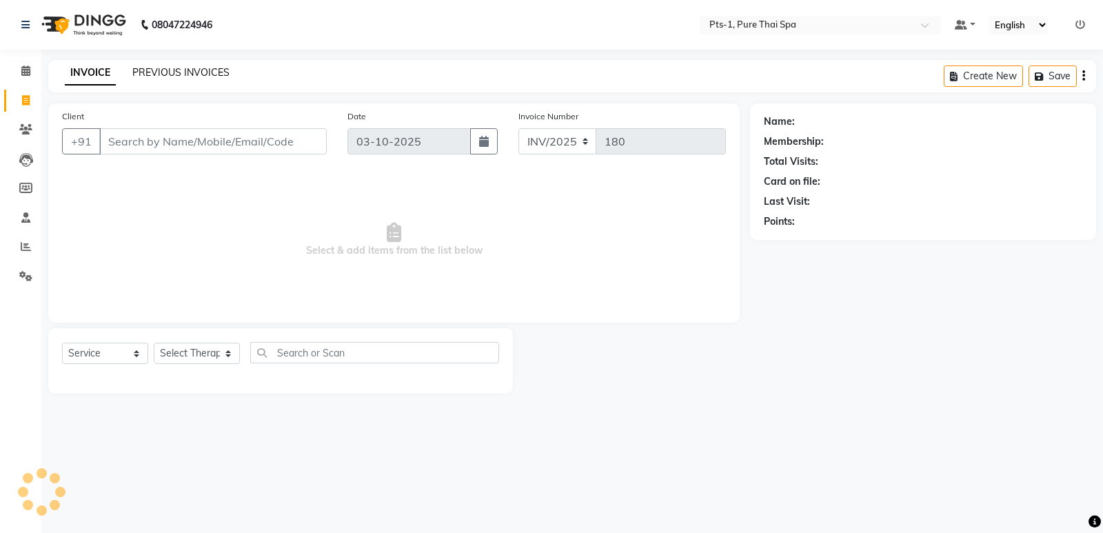
click at [170, 71] on link "PREVIOUS INVOICES" at bounding box center [180, 72] width 97 height 12
